Goal: Find specific page/section: Find specific page/section

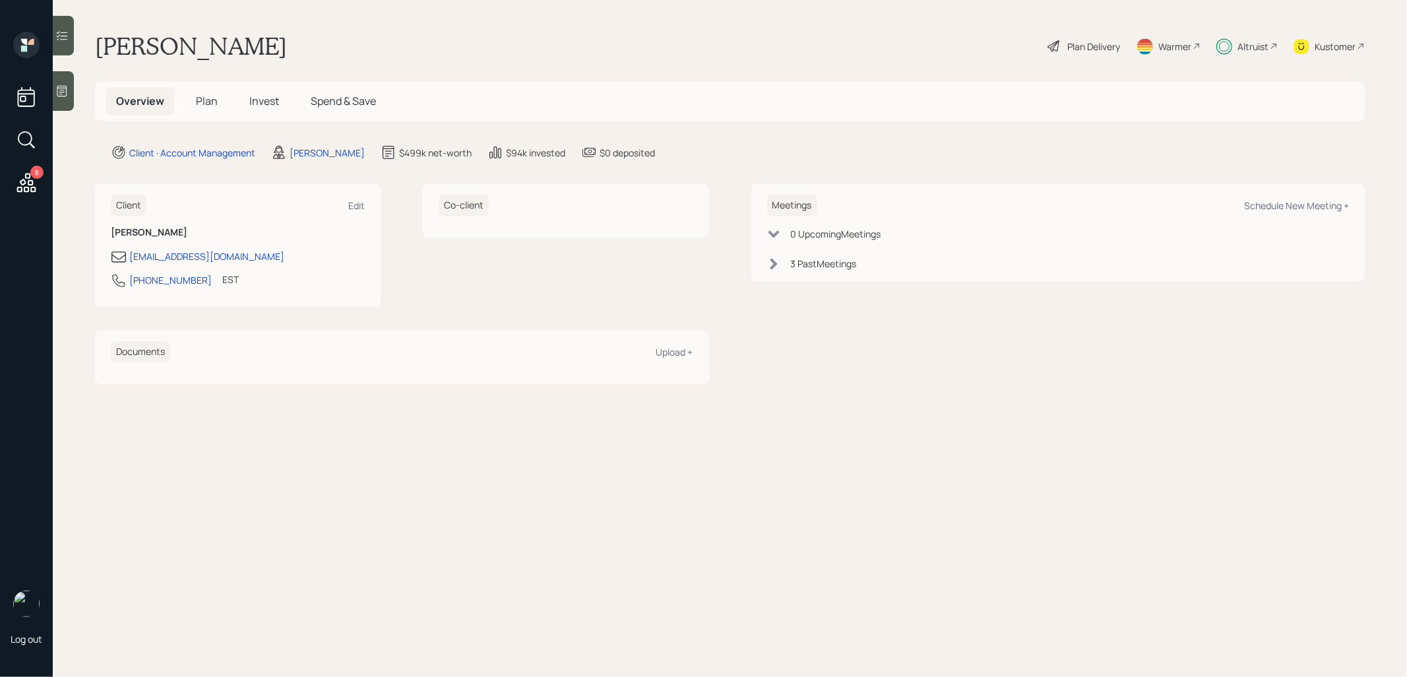
click at [204, 104] on span "Plan" at bounding box center [207, 101] width 22 height 15
